Goal: Task Accomplishment & Management: Use online tool/utility

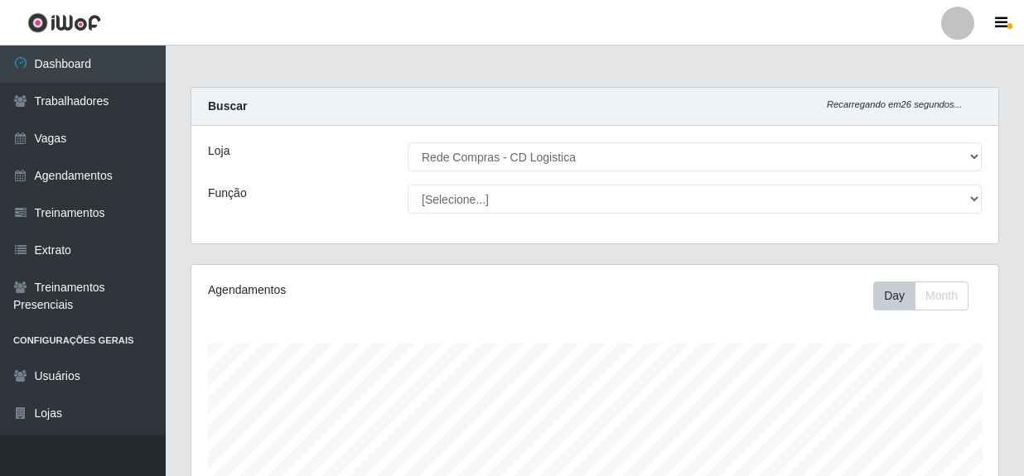
select select "429"
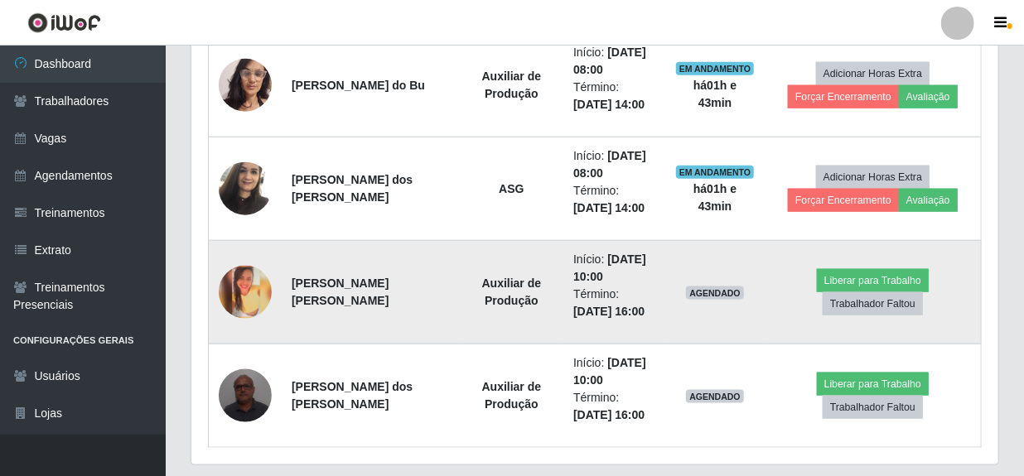
scroll to position [770, 0]
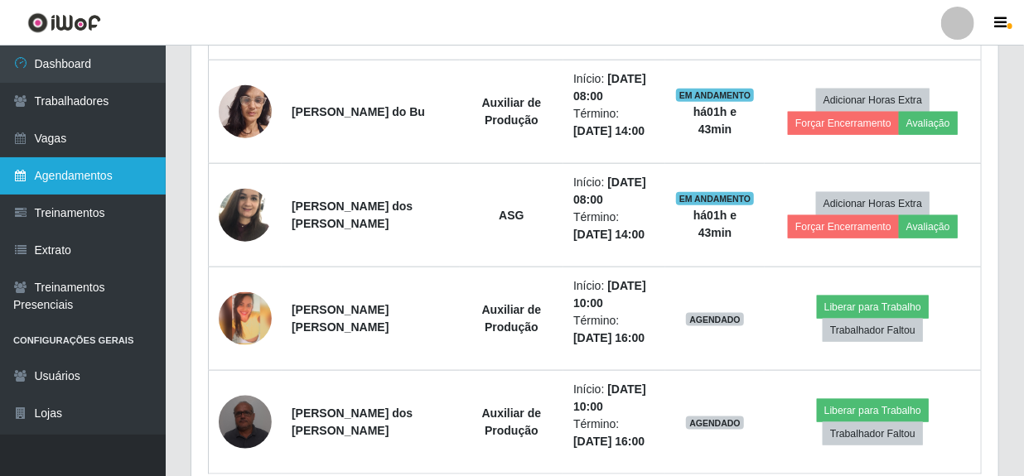
click at [65, 166] on link "Agendamentos" at bounding box center [83, 175] width 166 height 37
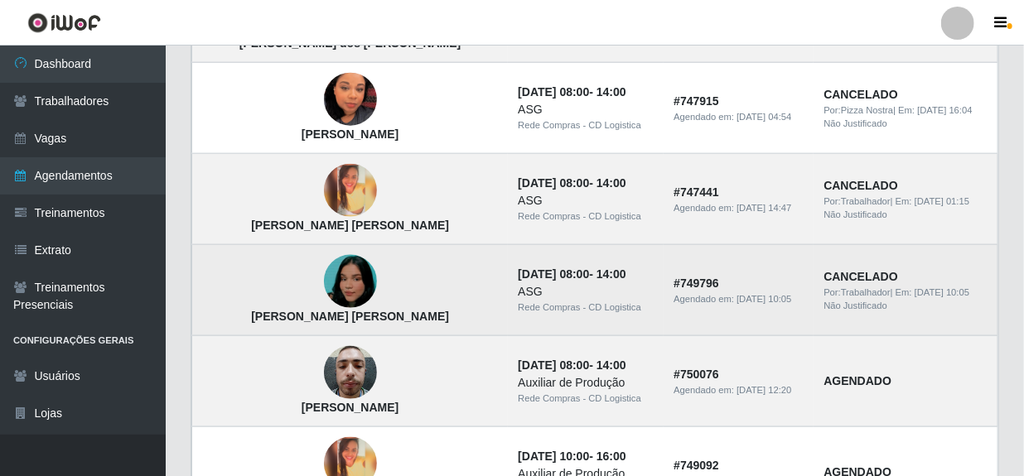
scroll to position [828, 0]
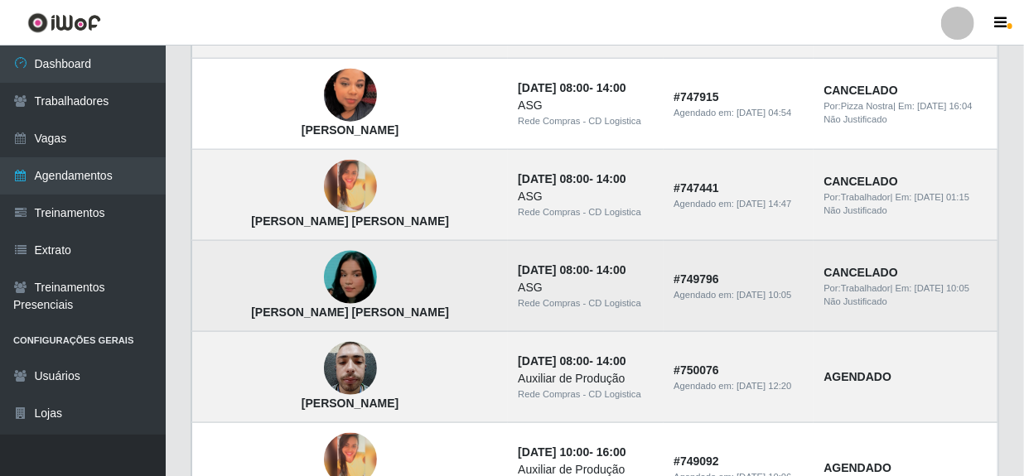
click at [324, 274] on img at bounding box center [350, 277] width 53 height 83
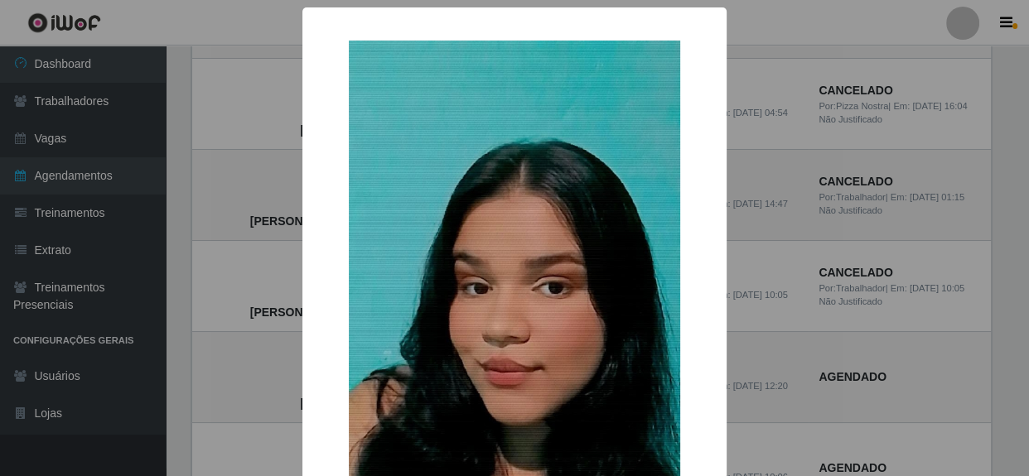
click at [786, 235] on div "× [PERSON_NAME] [PERSON_NAME] OK Cancel" at bounding box center [514, 238] width 1029 height 476
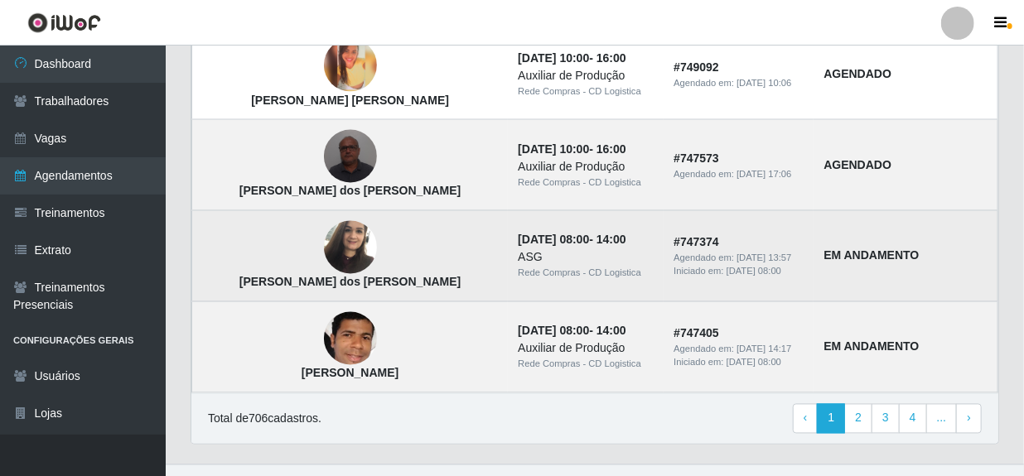
scroll to position [1250, 0]
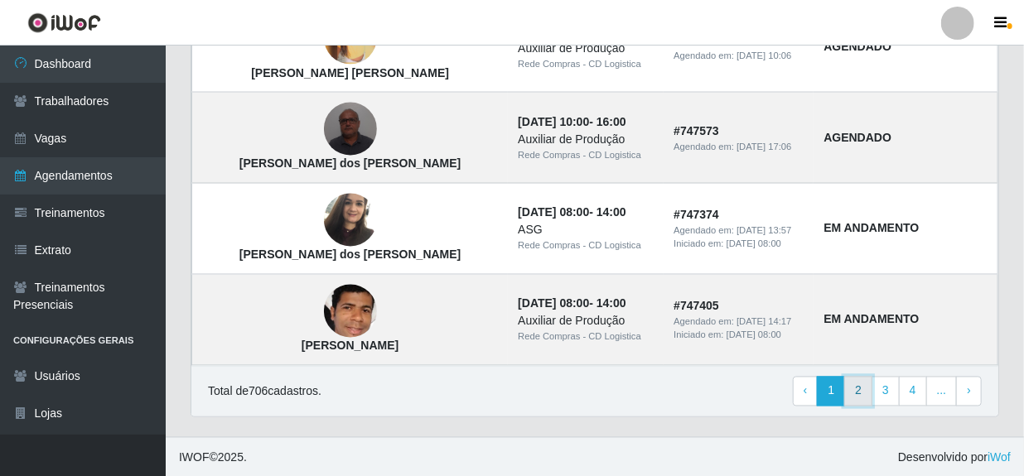
click at [869, 394] on link "2" at bounding box center [858, 392] width 28 height 30
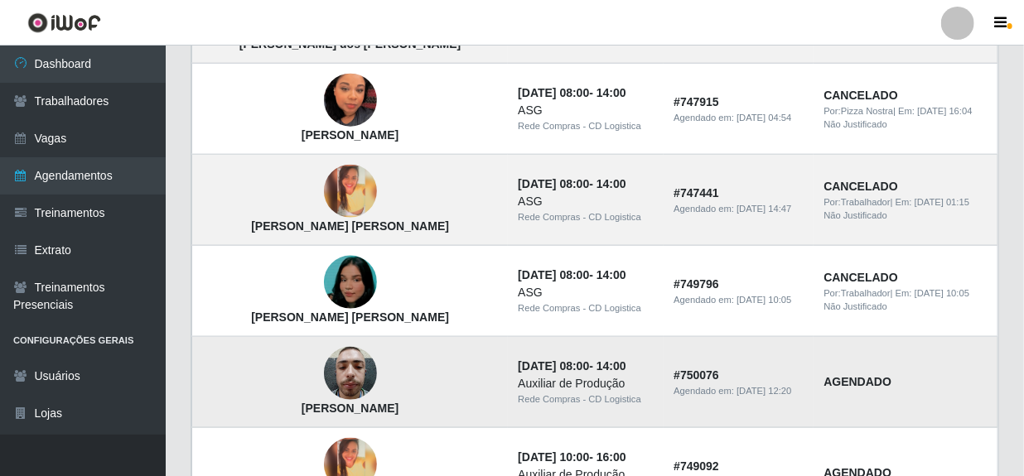
scroll to position [798, 0]
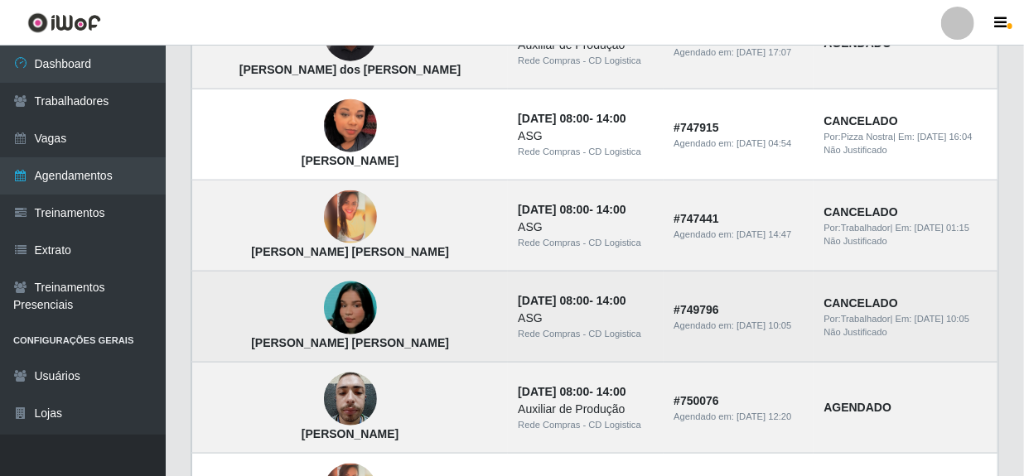
click at [324, 316] on img at bounding box center [350, 308] width 53 height 83
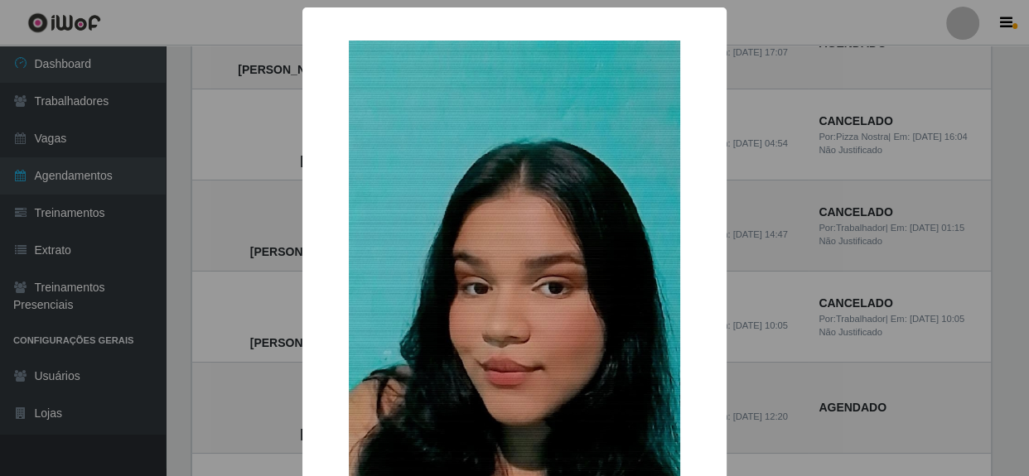
click at [690, 295] on div "×" at bounding box center [514, 300] width 391 height 553
click at [751, 302] on div "× [PERSON_NAME] [PERSON_NAME] OK Cancel" at bounding box center [514, 238] width 1029 height 476
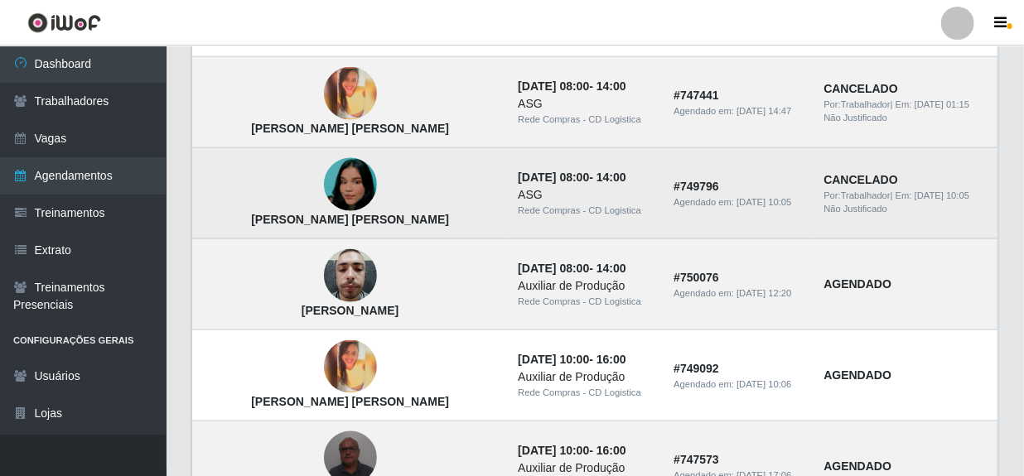
scroll to position [949, 0]
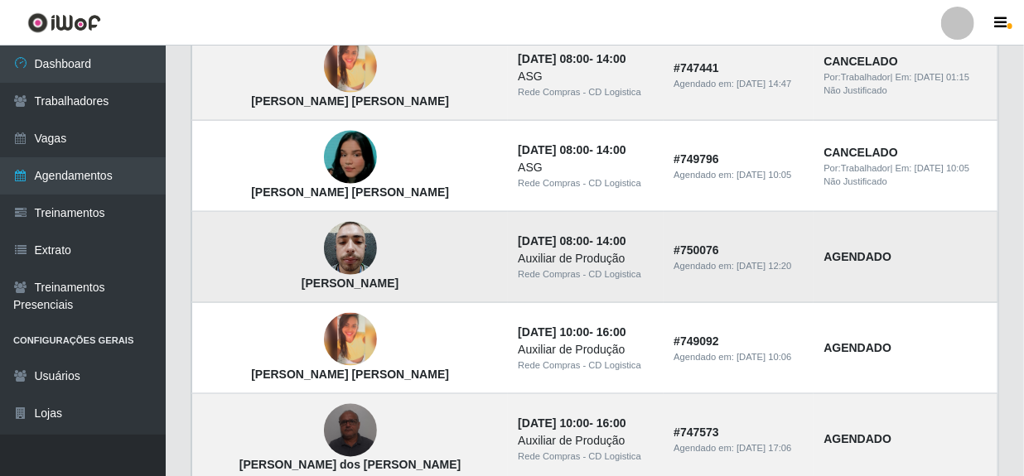
click at [324, 246] on img at bounding box center [350, 249] width 53 height 70
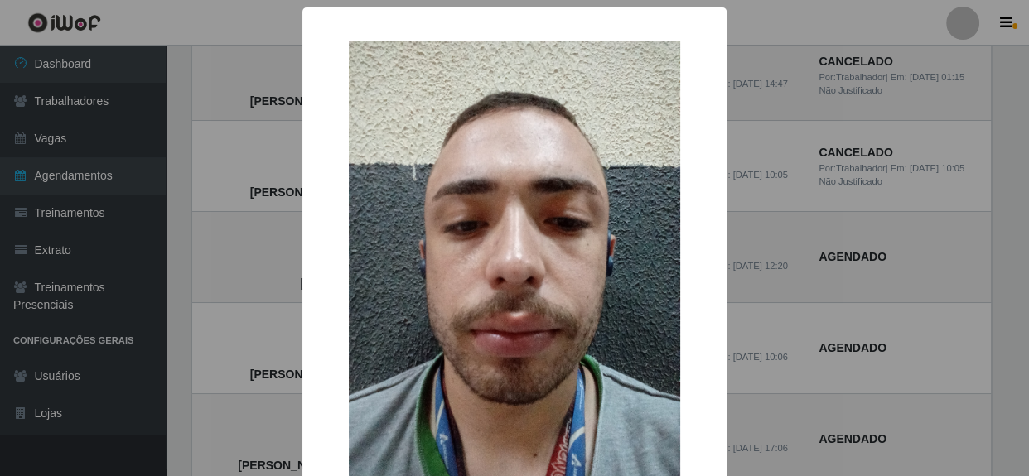
click at [790, 273] on div "× [PERSON_NAME] OK Cancel" at bounding box center [514, 238] width 1029 height 476
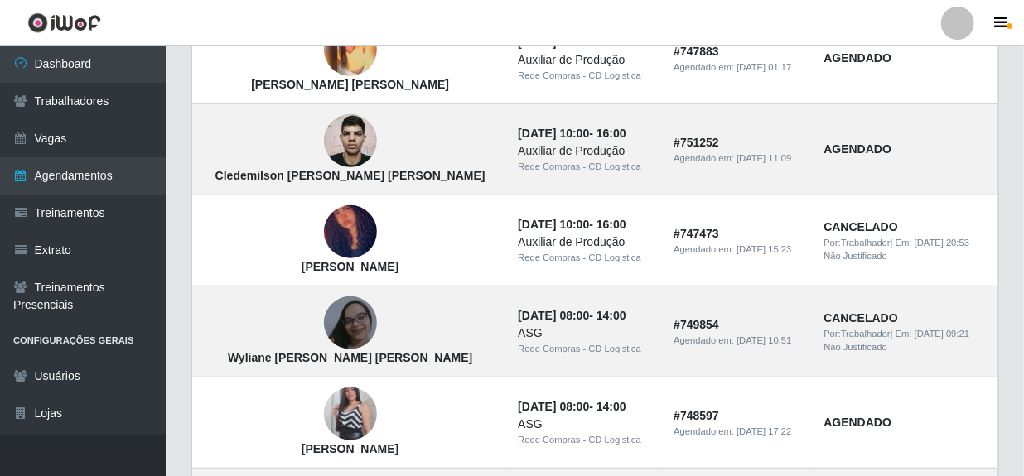
scroll to position [271, 0]
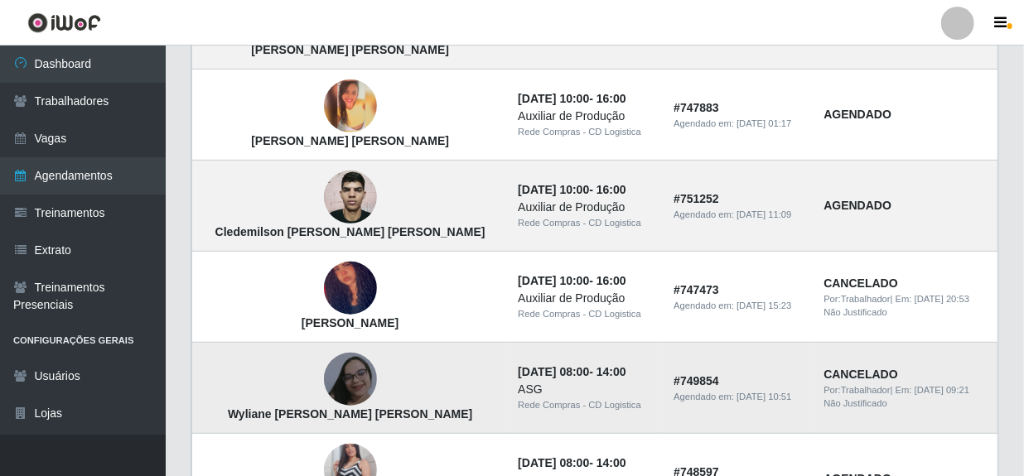
click at [324, 380] on img at bounding box center [350, 380] width 53 height 60
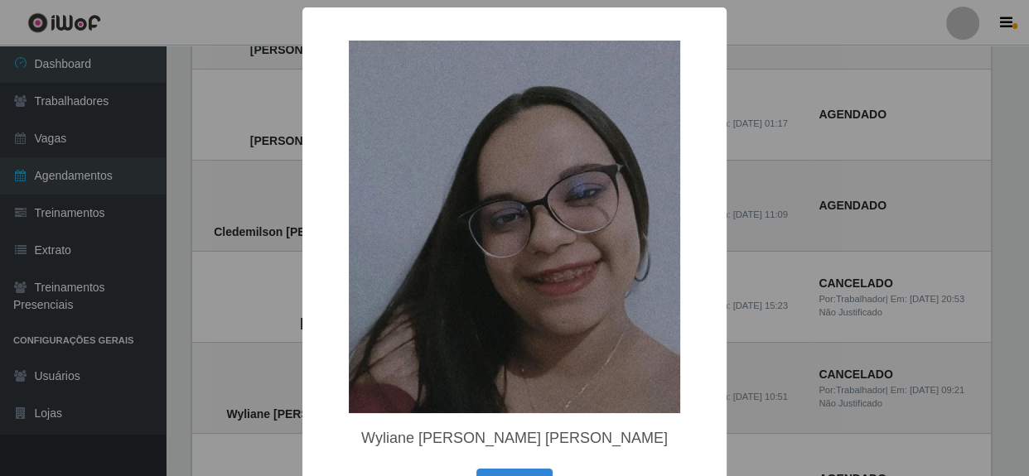
click at [861, 316] on div "× Wyliane [PERSON_NAME] [PERSON_NAME] OK Cancel" at bounding box center [514, 238] width 1029 height 476
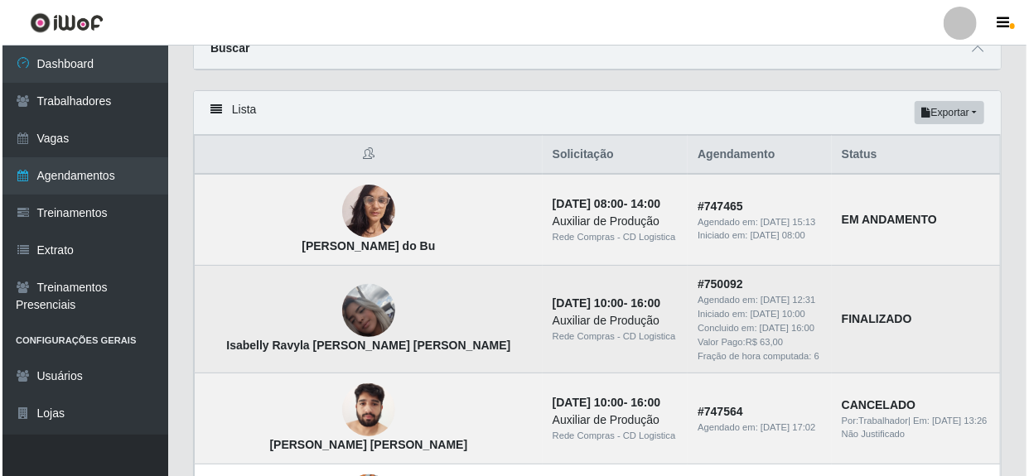
scroll to position [75, 0]
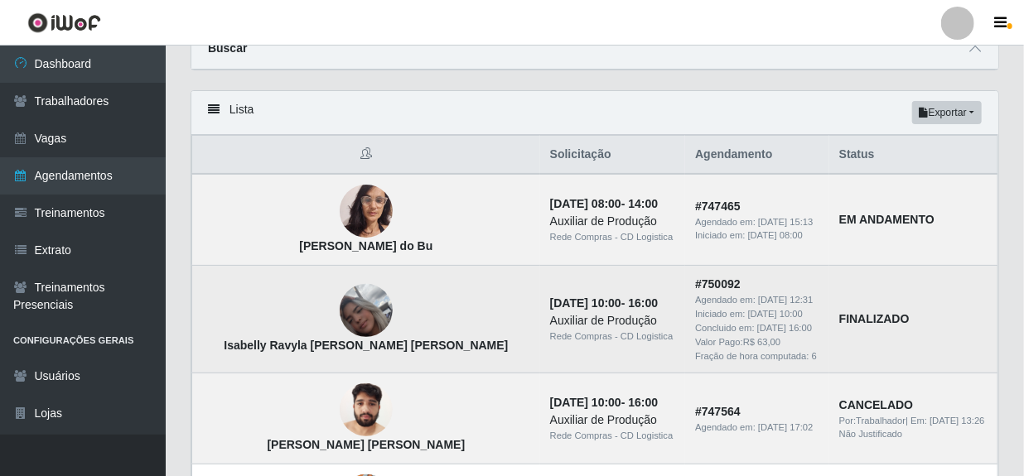
click at [340, 315] on img at bounding box center [366, 311] width 53 height 94
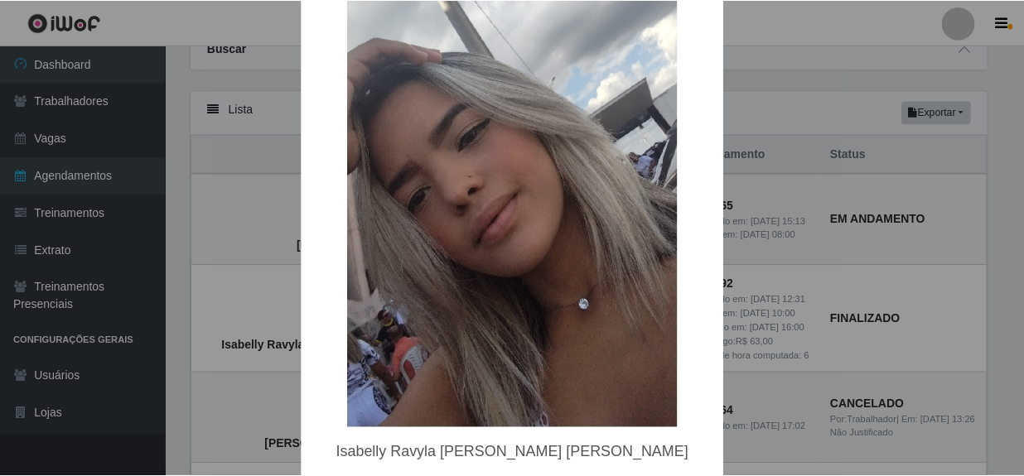
scroll to position [125, 0]
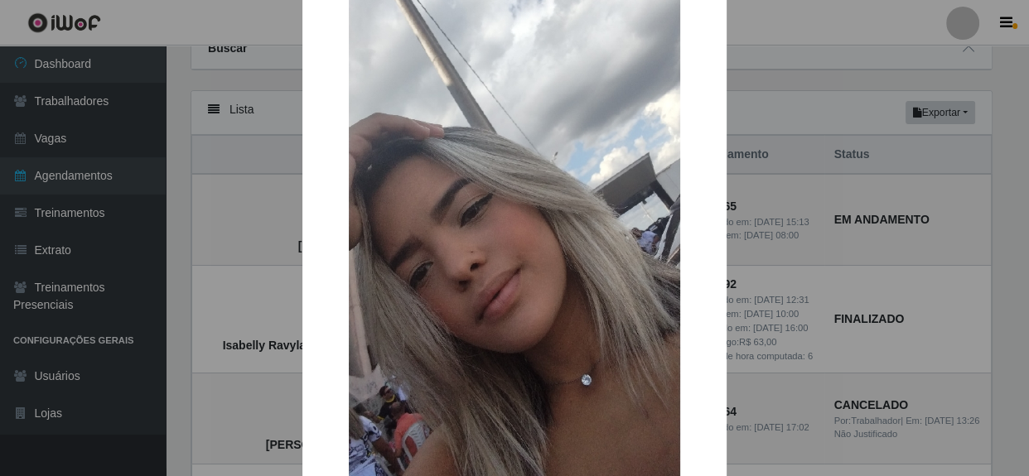
click at [831, 94] on div "× Isabelly Ravyla de Lima Nóbrega OK Cancel" at bounding box center [514, 238] width 1029 height 476
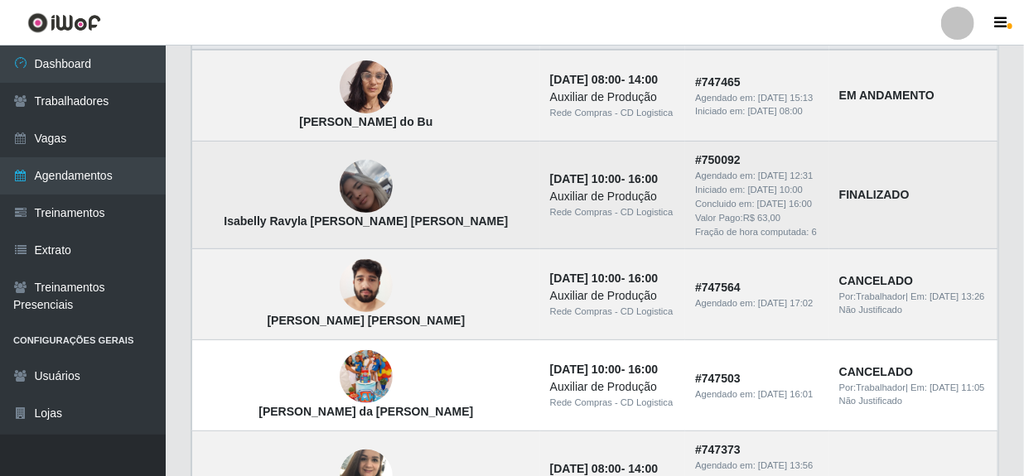
scroll to position [225, 0]
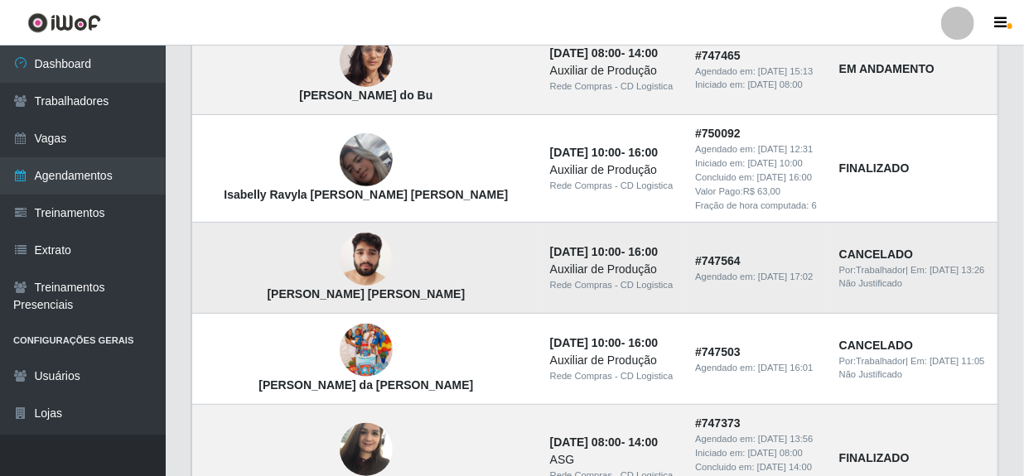
click at [340, 258] on img at bounding box center [366, 260] width 53 height 70
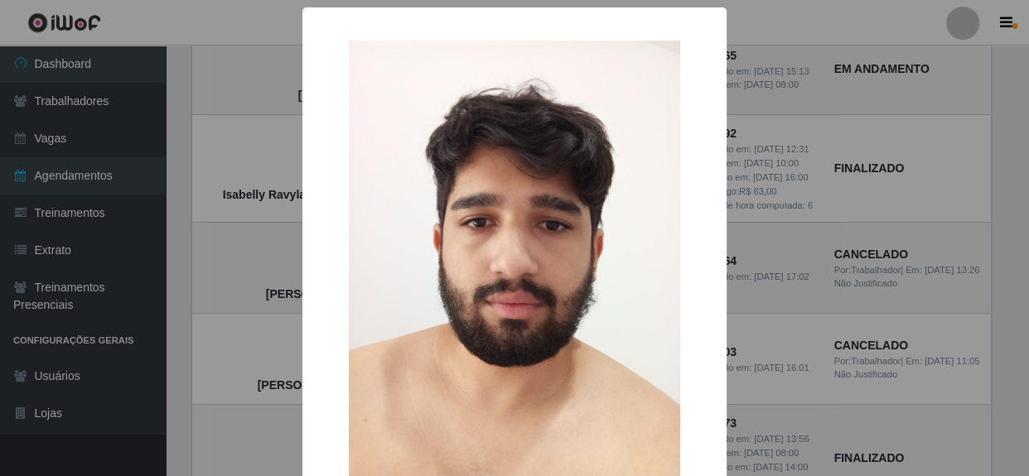
click at [797, 262] on div "× Lucas Santos Castro OK Cancel" at bounding box center [514, 238] width 1029 height 476
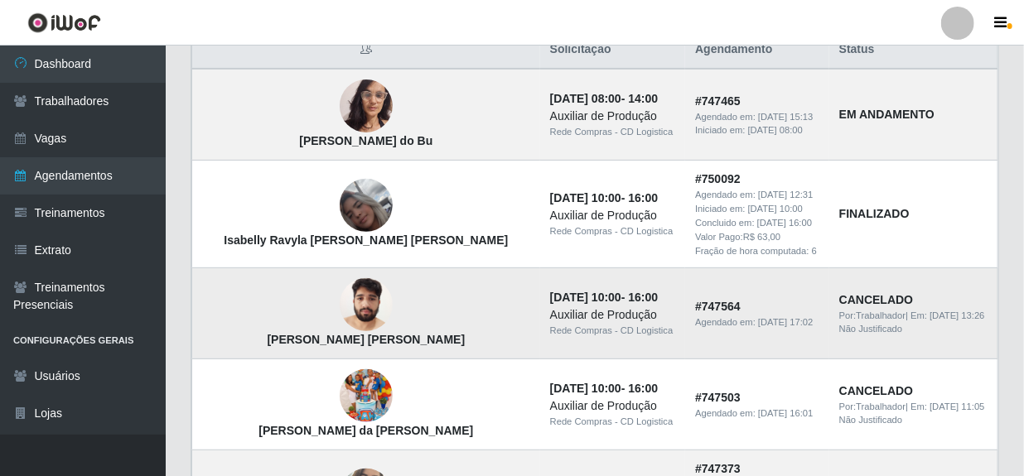
scroll to position [150, 0]
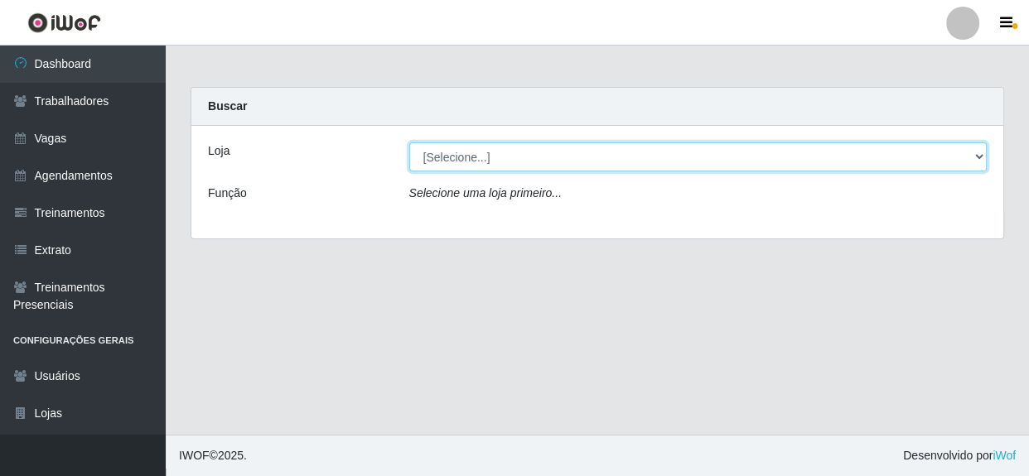
click at [626, 160] on select "[Selecione...] Rede Compras - CD Logistica" at bounding box center [698, 156] width 578 height 29
select select "429"
click at [409, 142] on select "[Selecione...] Rede Compras - CD Logistica" at bounding box center [698, 156] width 578 height 29
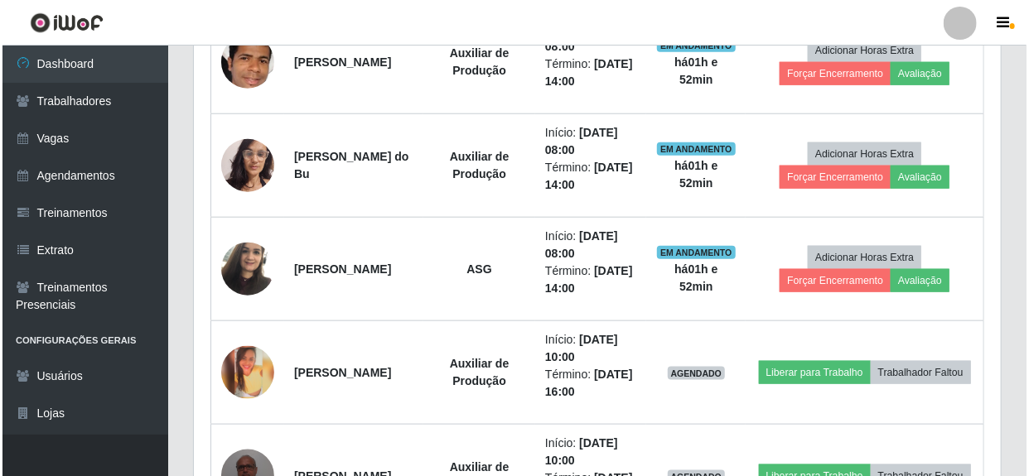
scroll to position [828, 0]
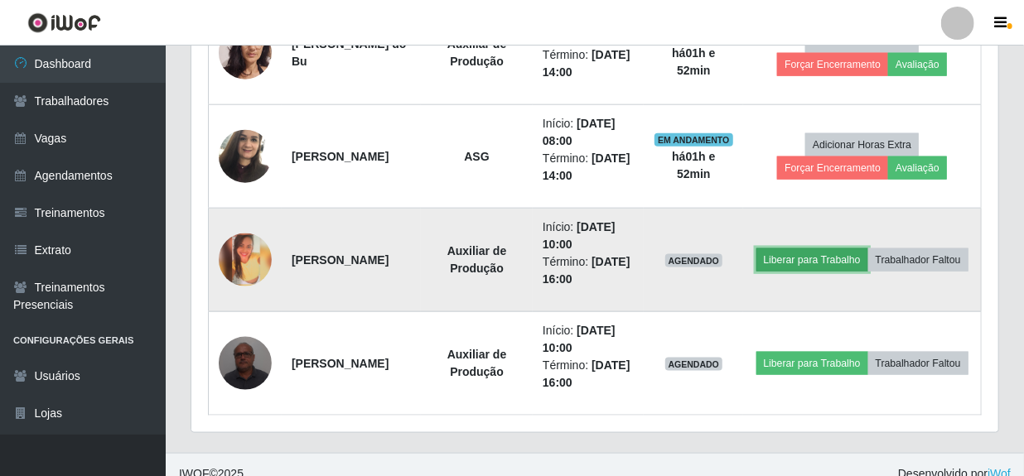
click at [868, 249] on button "Liberar para Trabalho" at bounding box center [812, 260] width 112 height 23
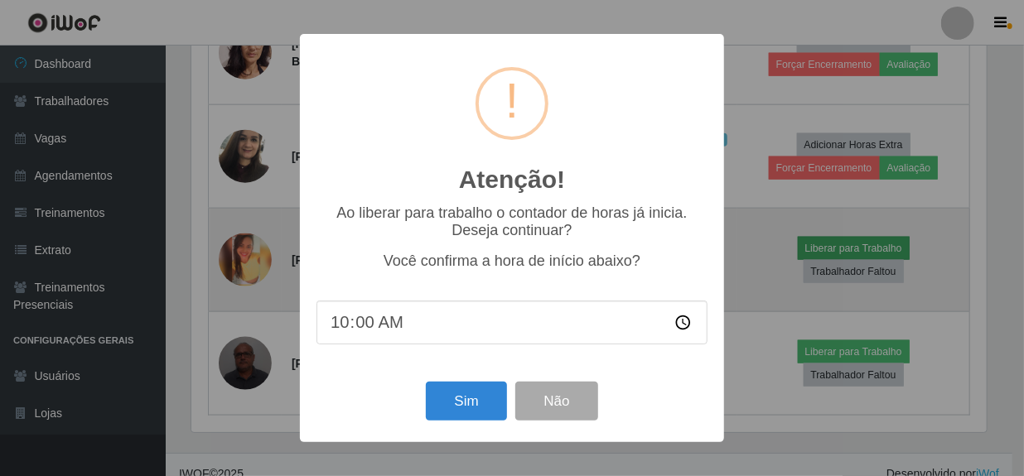
scroll to position [344, 799]
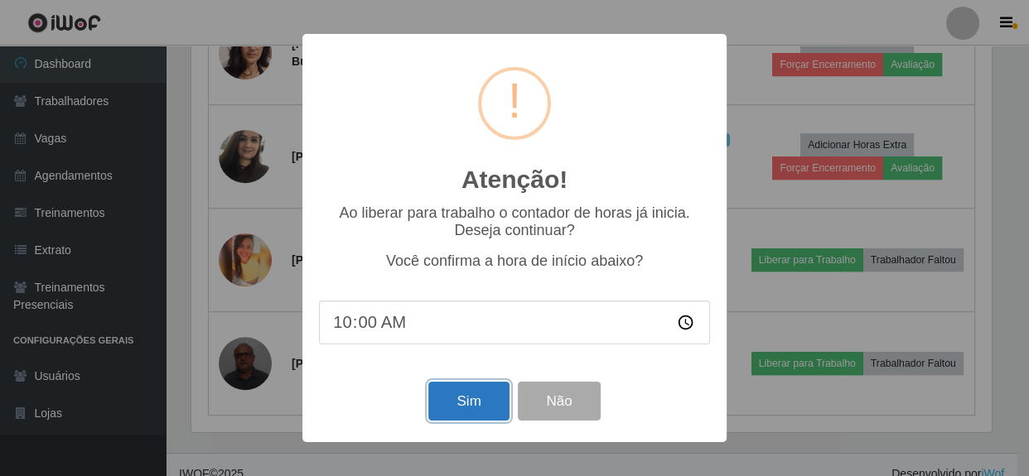
click at [481, 403] on button "Sim" at bounding box center [468, 401] width 80 height 39
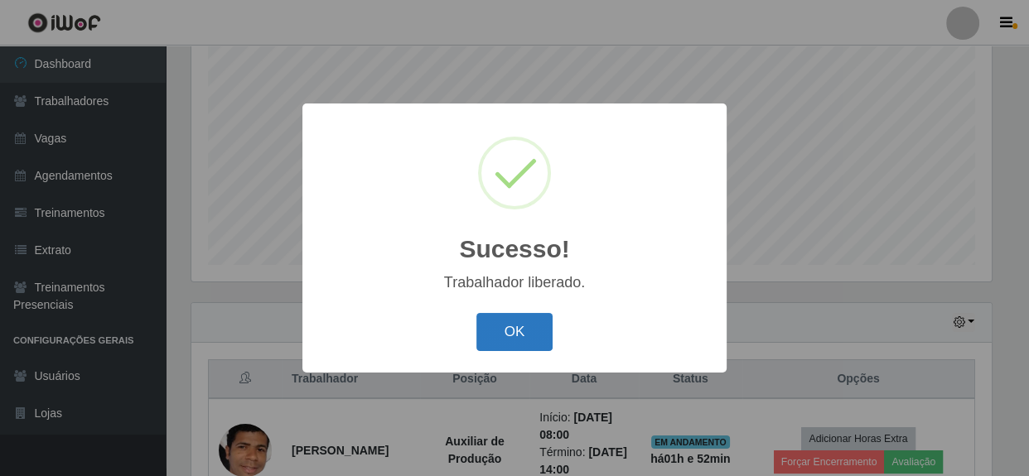
click at [507, 331] on button "OK" at bounding box center [514, 332] width 77 height 39
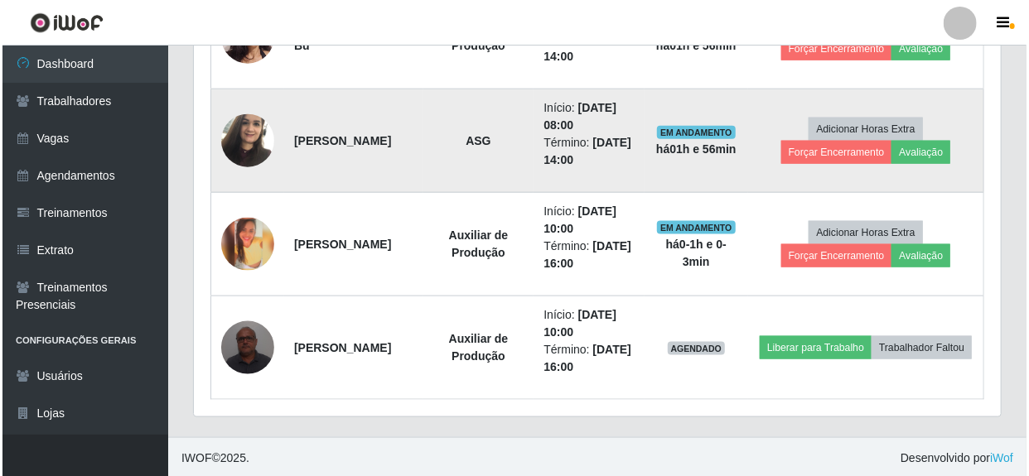
scroll to position [845, 0]
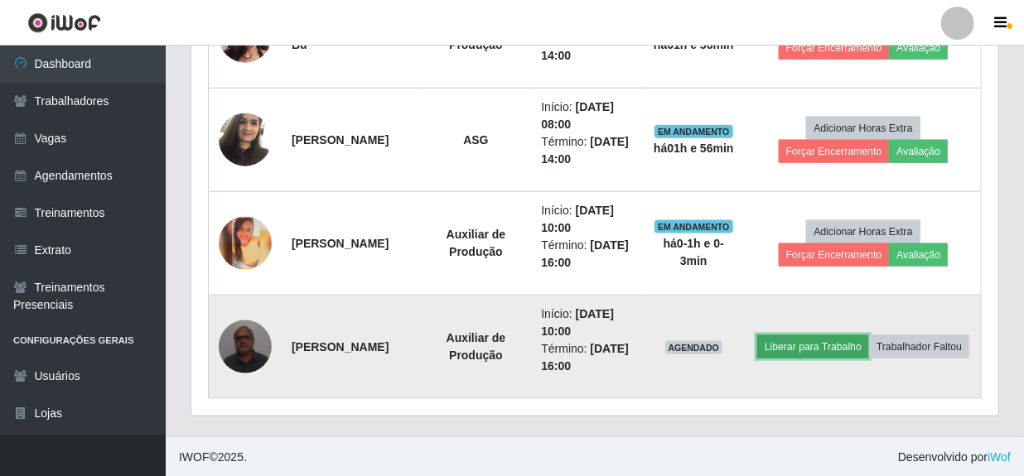
click at [869, 336] on button "Liberar para Trabalho" at bounding box center [813, 347] width 112 height 23
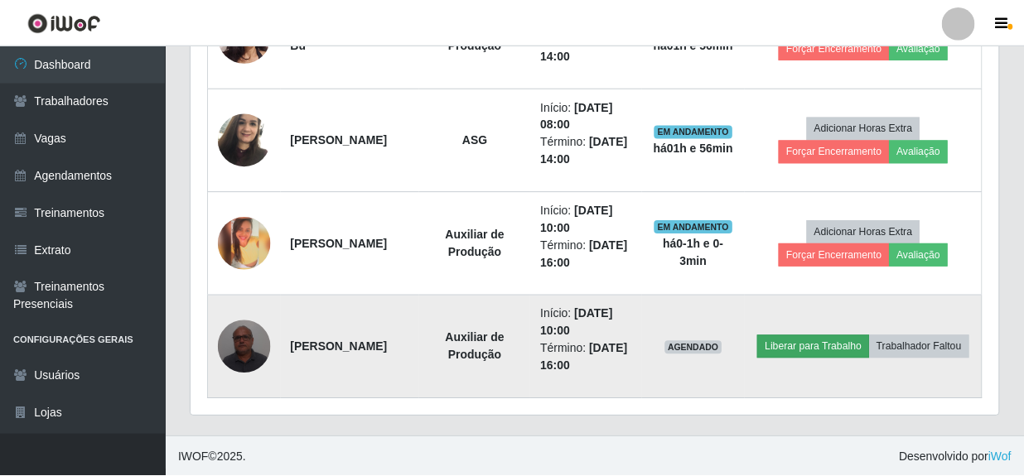
scroll to position [344, 799]
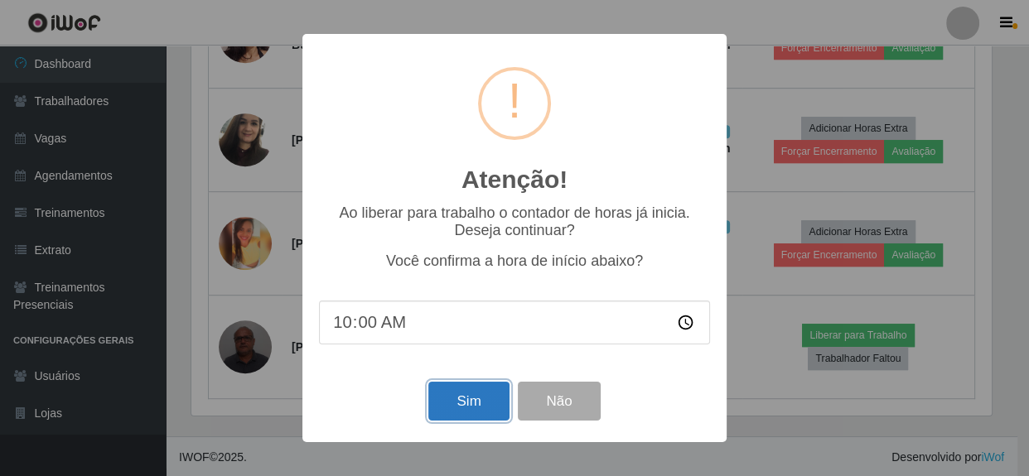
click at [436, 398] on button "Sim" at bounding box center [468, 401] width 80 height 39
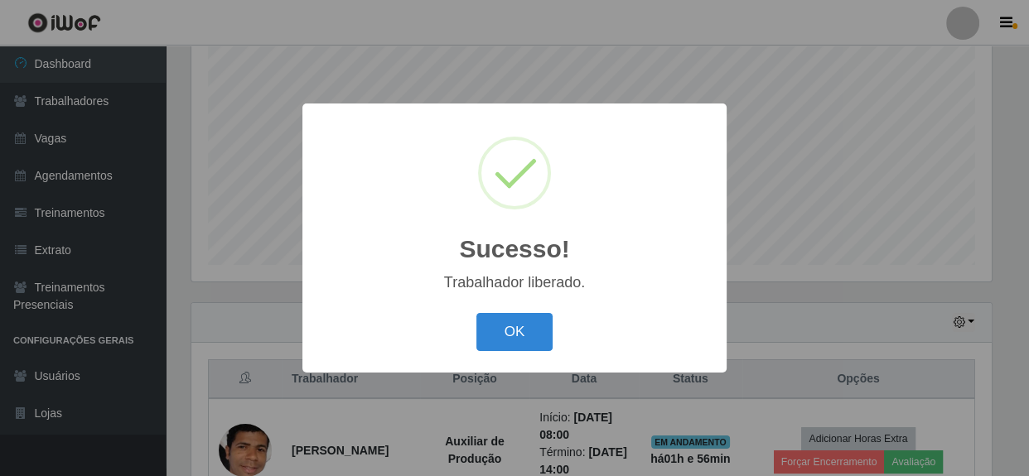
click at [476, 313] on button "OK" at bounding box center [514, 332] width 77 height 39
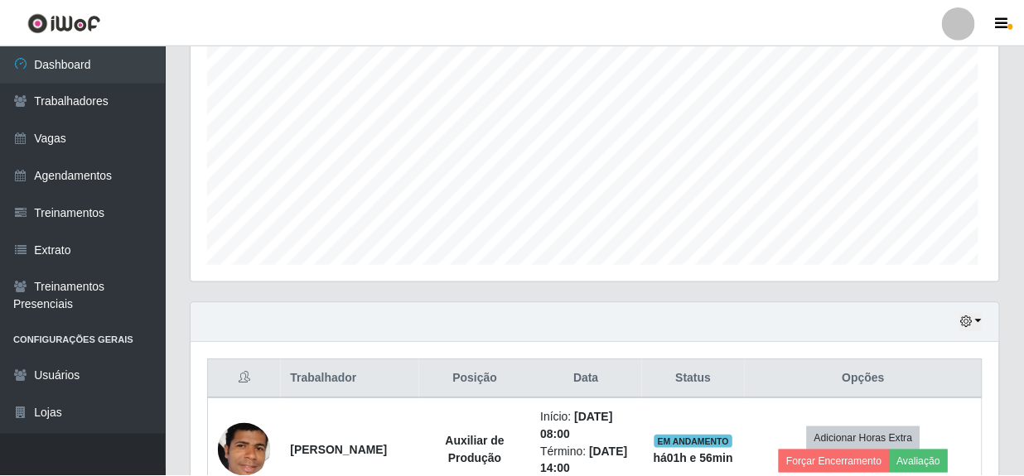
scroll to position [344, 807]
